Goal: Information Seeking & Learning: Find specific fact

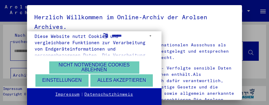
scroll to position [42, 0]
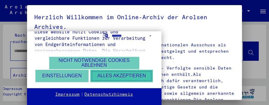
click at [90, 76] on button "Alles akzeptieren" at bounding box center [121, 76] width 62 height 12
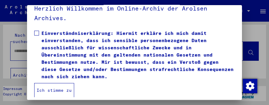
scroll to position [13, 0]
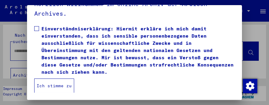
click at [37, 29] on span at bounding box center [36, 28] width 5 height 5
click at [49, 86] on button "Ich stimme zu" at bounding box center [54, 85] width 40 height 14
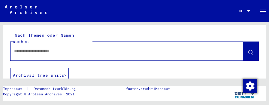
click at [74, 48] on input "text" at bounding box center [121, 51] width 214 height 6
click at [27, 48] on input "**********" at bounding box center [121, 51] width 214 height 6
type input "*********"
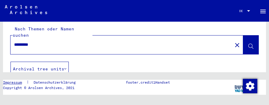
scroll to position [10, 0]
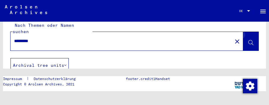
click at [248, 40] on icon at bounding box center [250, 42] width 5 height 5
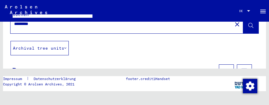
scroll to position [0, 0]
